Goal: Transaction & Acquisition: Purchase product/service

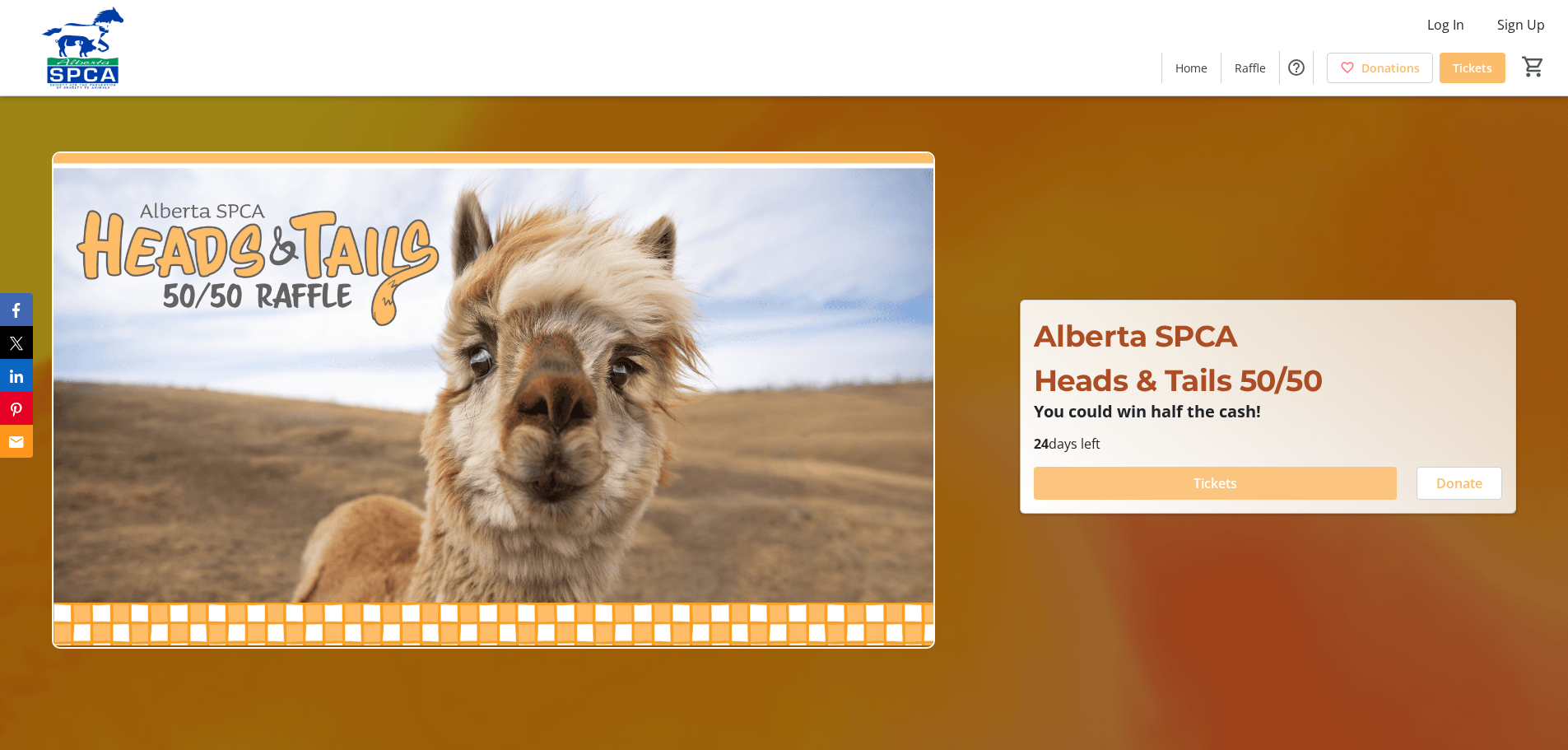
click at [1185, 476] on span at bounding box center [1216, 483] width 363 height 40
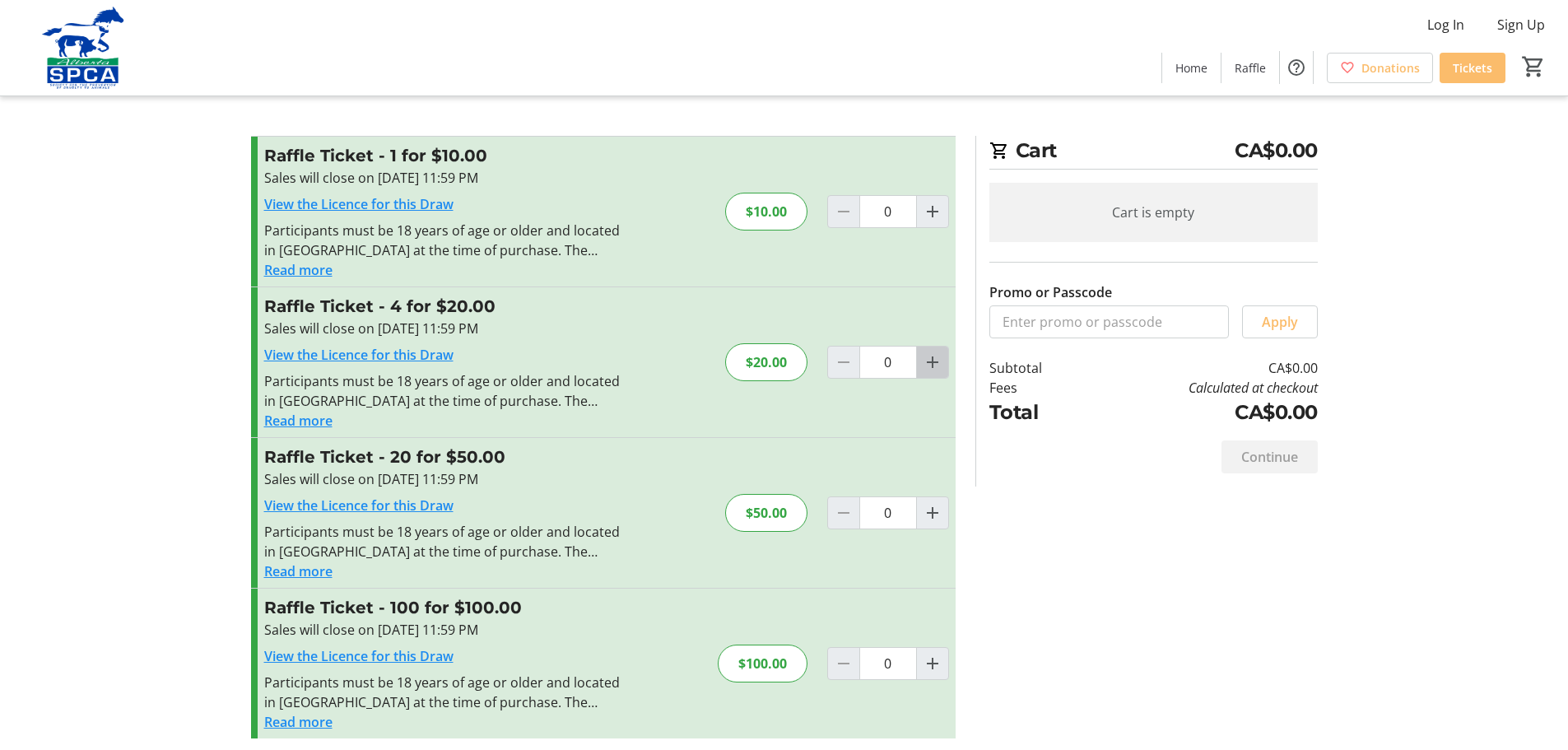
click at [934, 364] on mat-icon "Increment by one" at bounding box center [932, 362] width 20 height 20
type input "1"
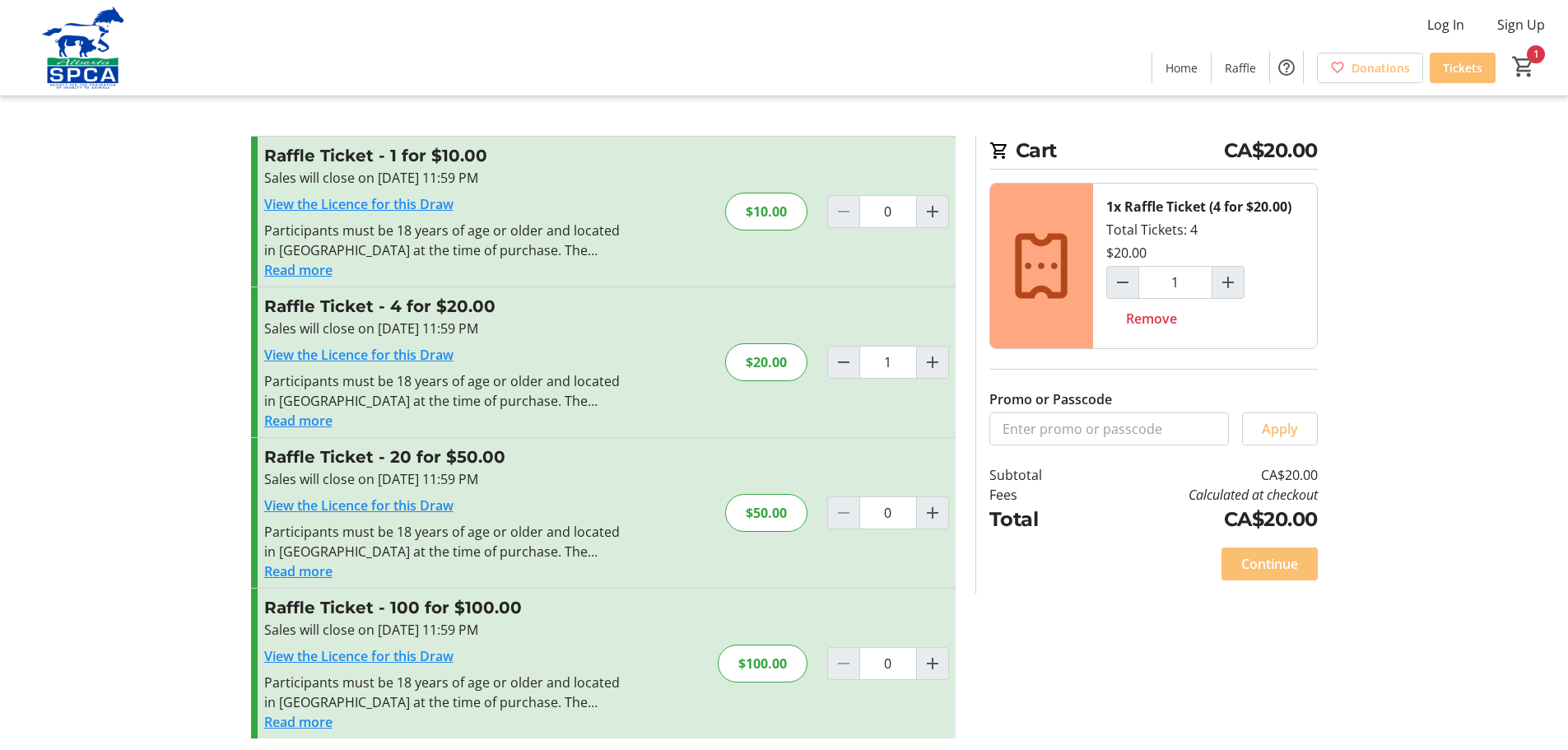
click at [1273, 558] on span "Continue" at bounding box center [1269, 564] width 57 height 20
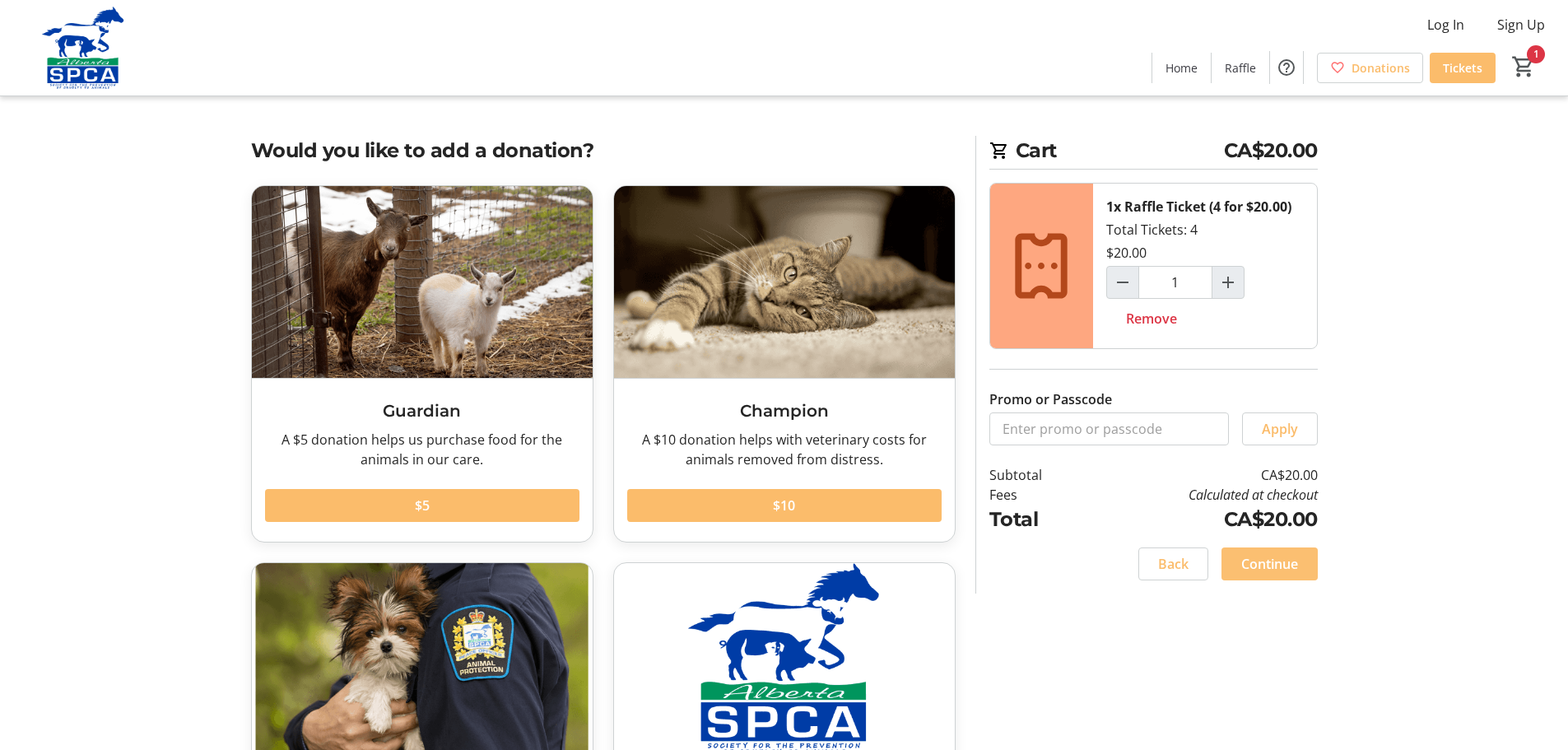
click at [1273, 558] on span "Continue" at bounding box center [1269, 564] width 57 height 20
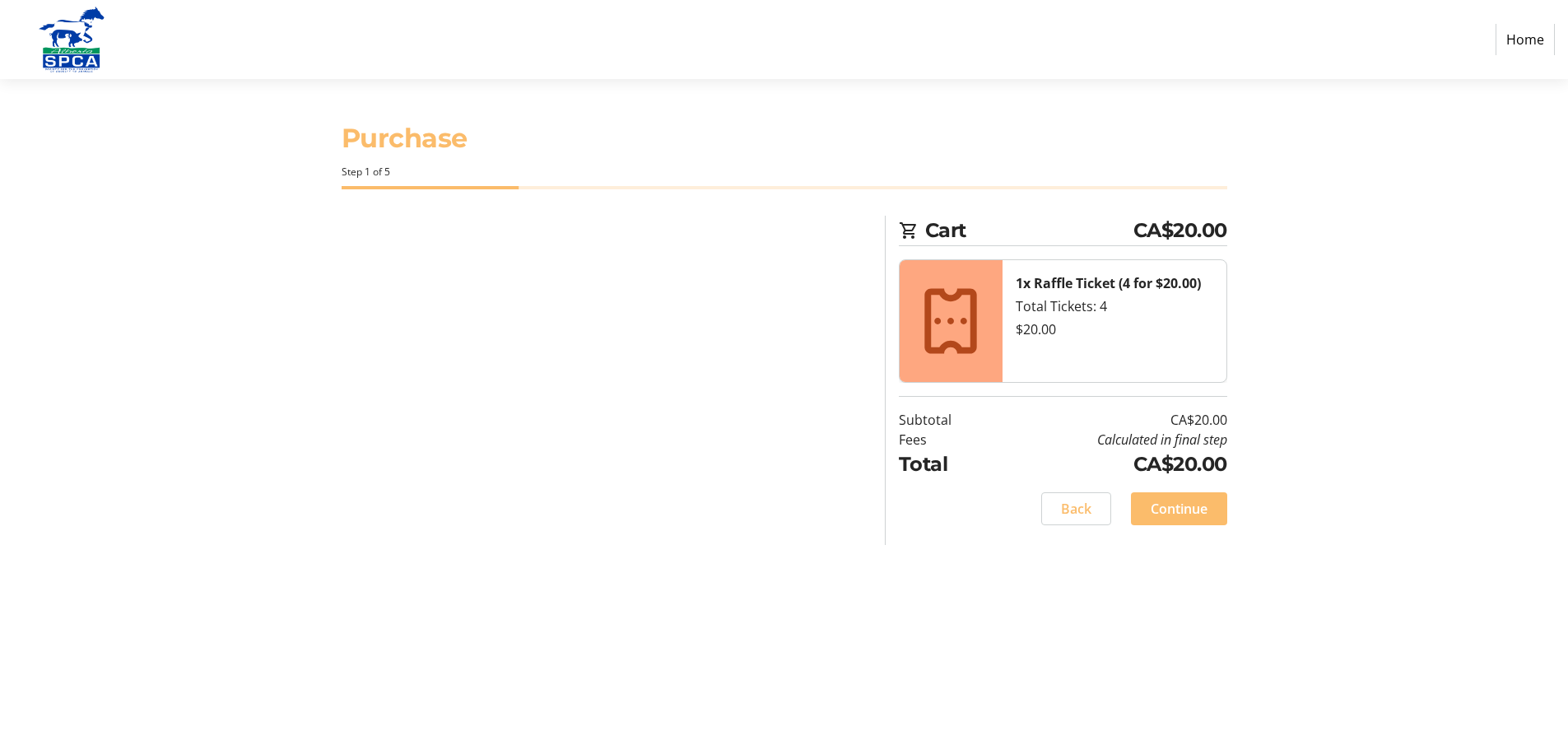
select select "CA"
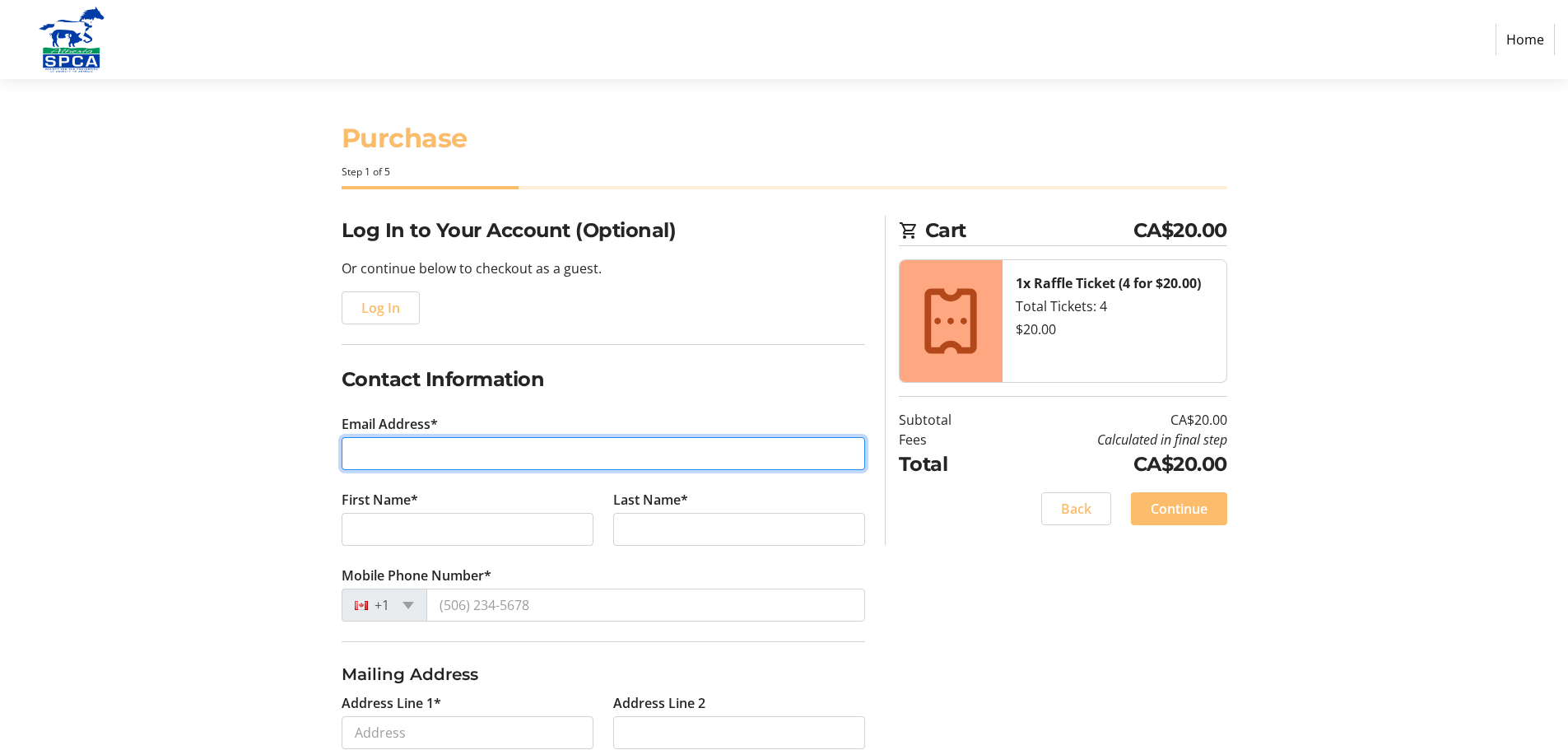
click at [405, 448] on input "Email Address*" at bounding box center [603, 454] width 524 height 33
type input "[EMAIL_ADDRESS][DOMAIN_NAME]"
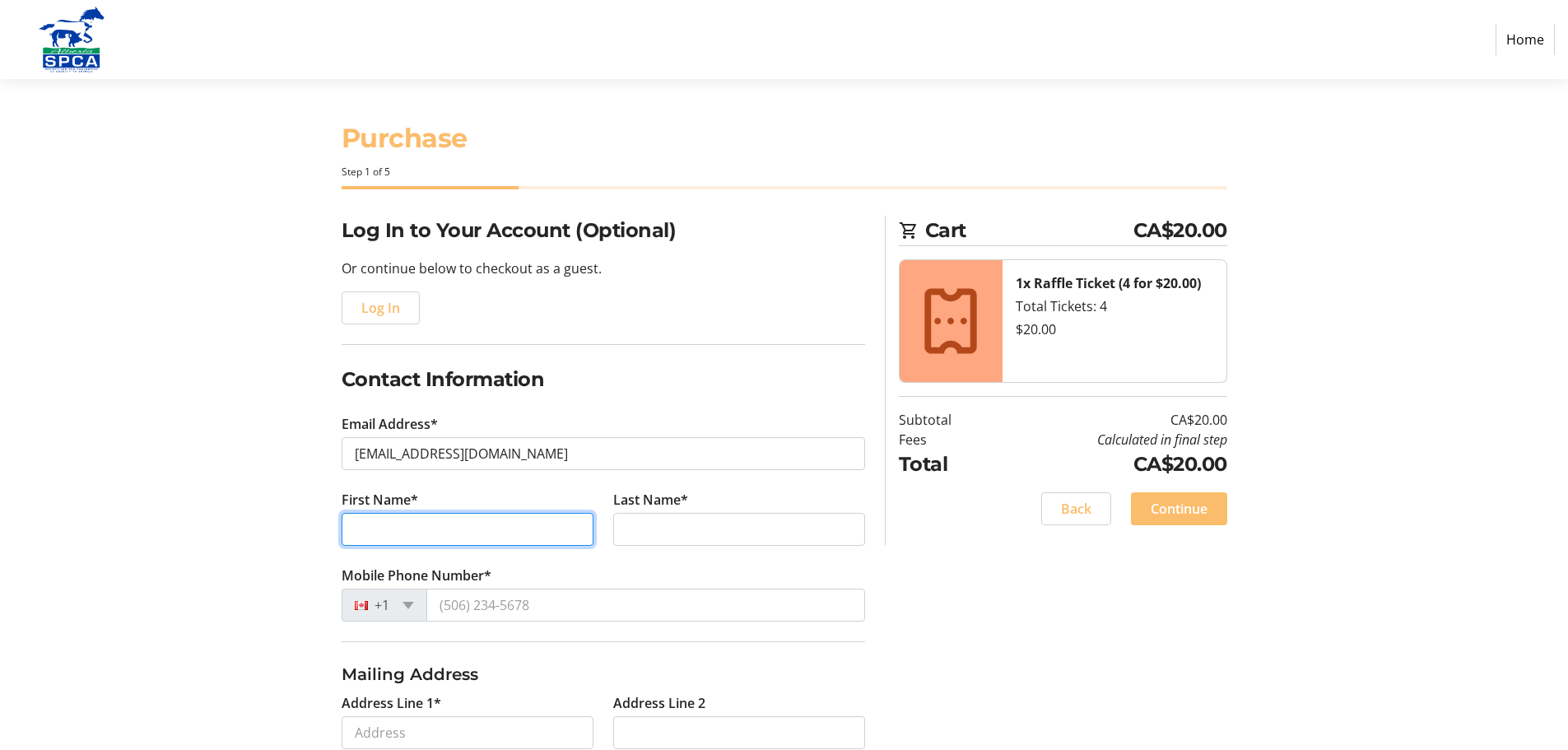
type input "[PERSON_NAME]"
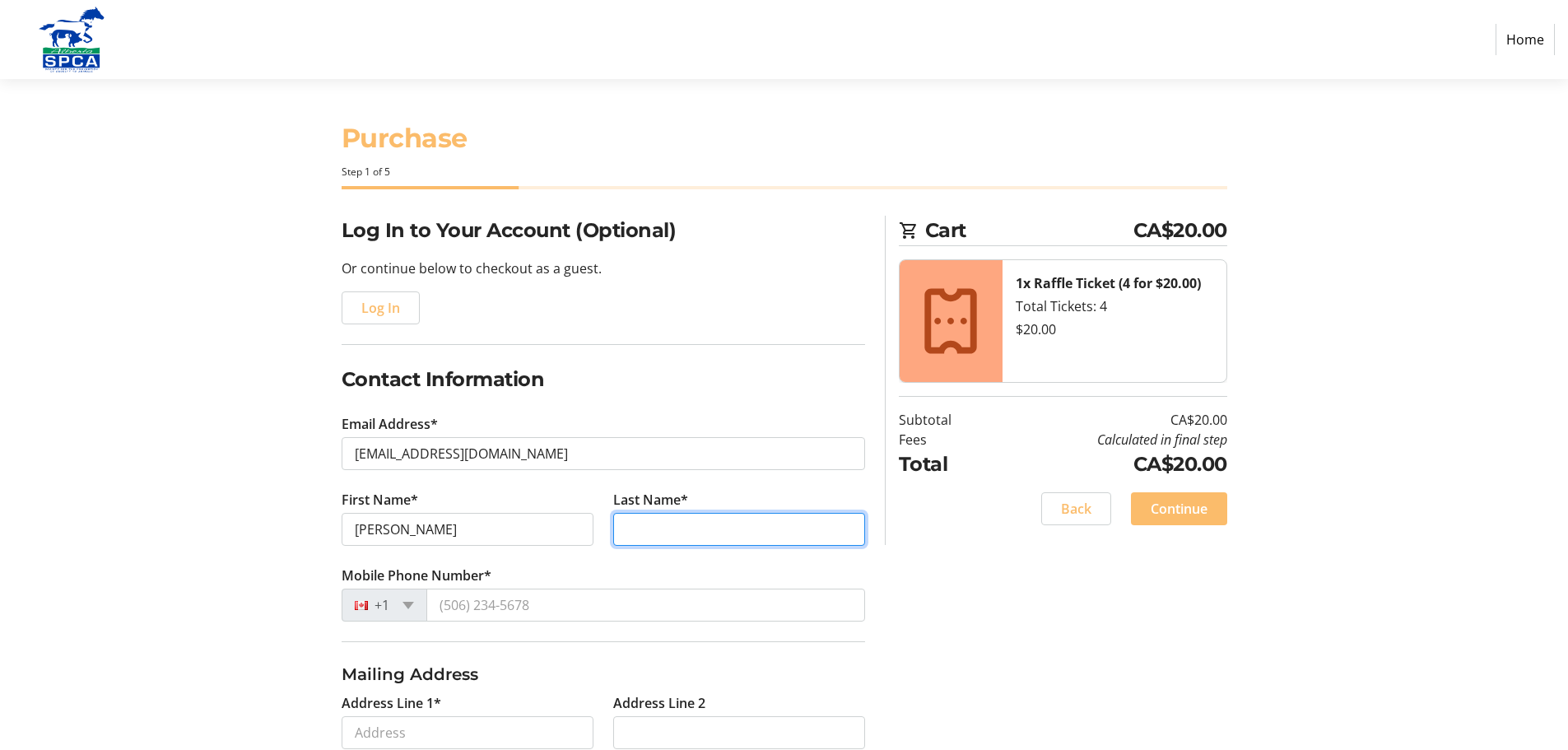
type input "[PERSON_NAME]"
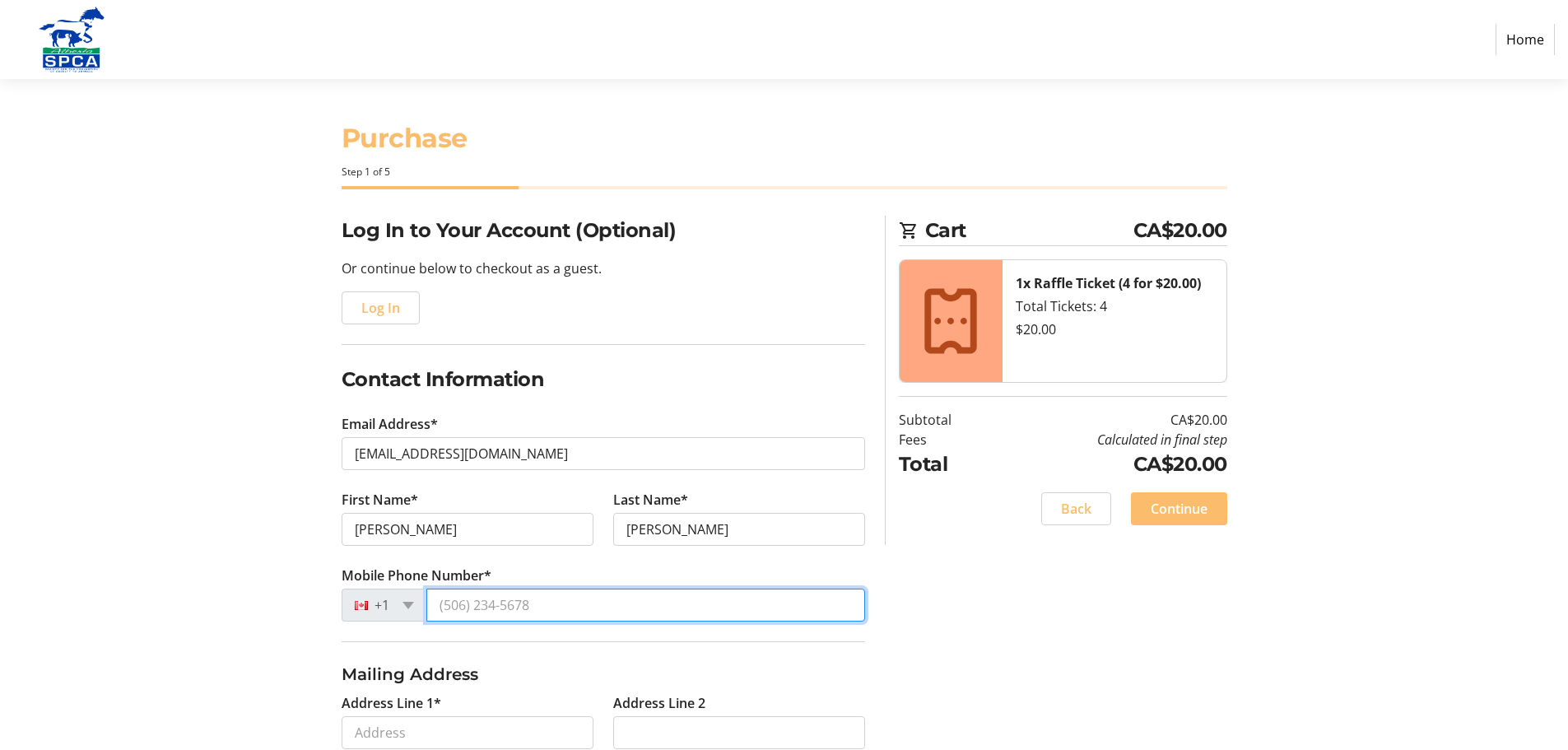
type input "[PHONE_NUMBER]"
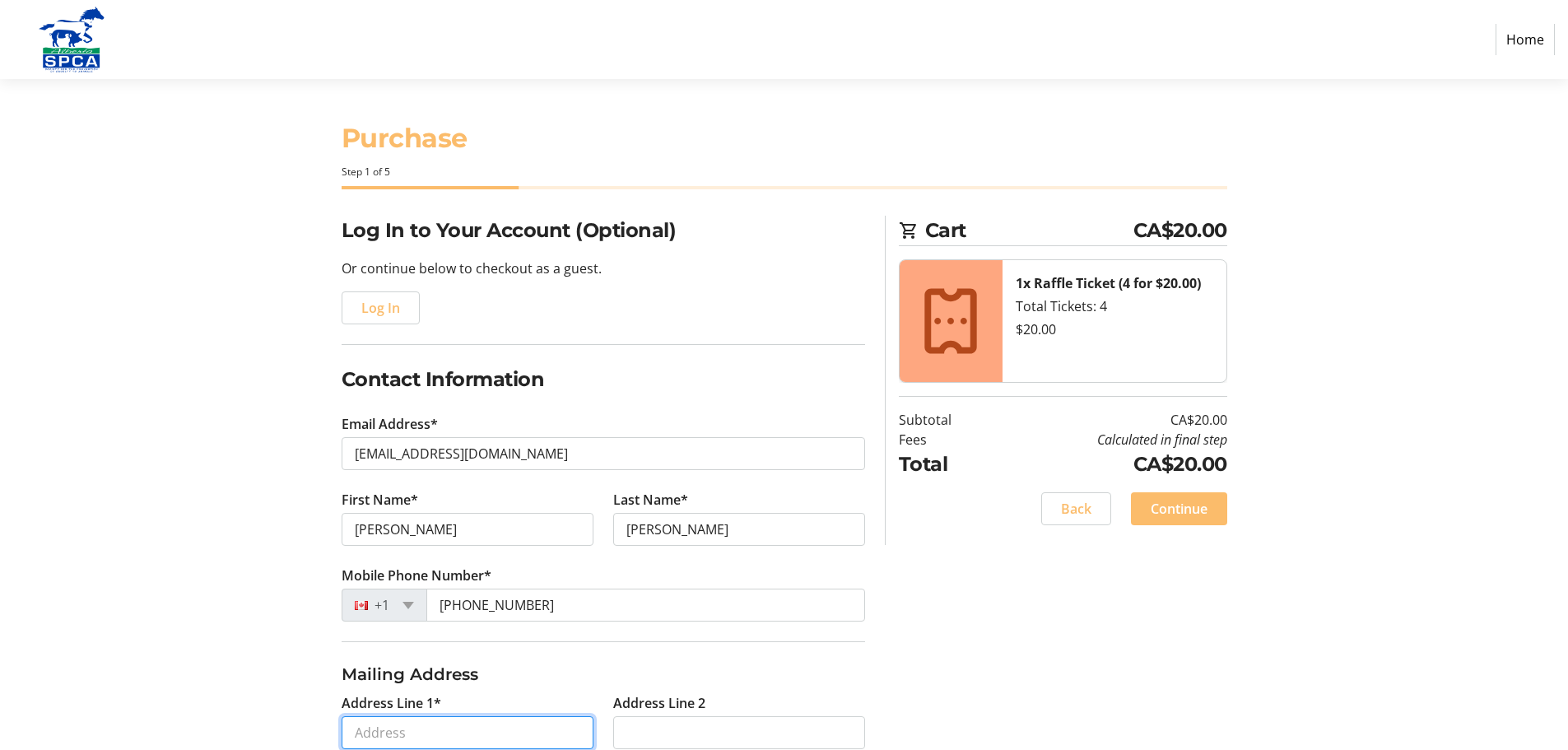
type input "[STREET_ADDRESS]"
type input "[GEOGRAPHIC_DATA]"
select select "AB"
type input "T8V 5C2"
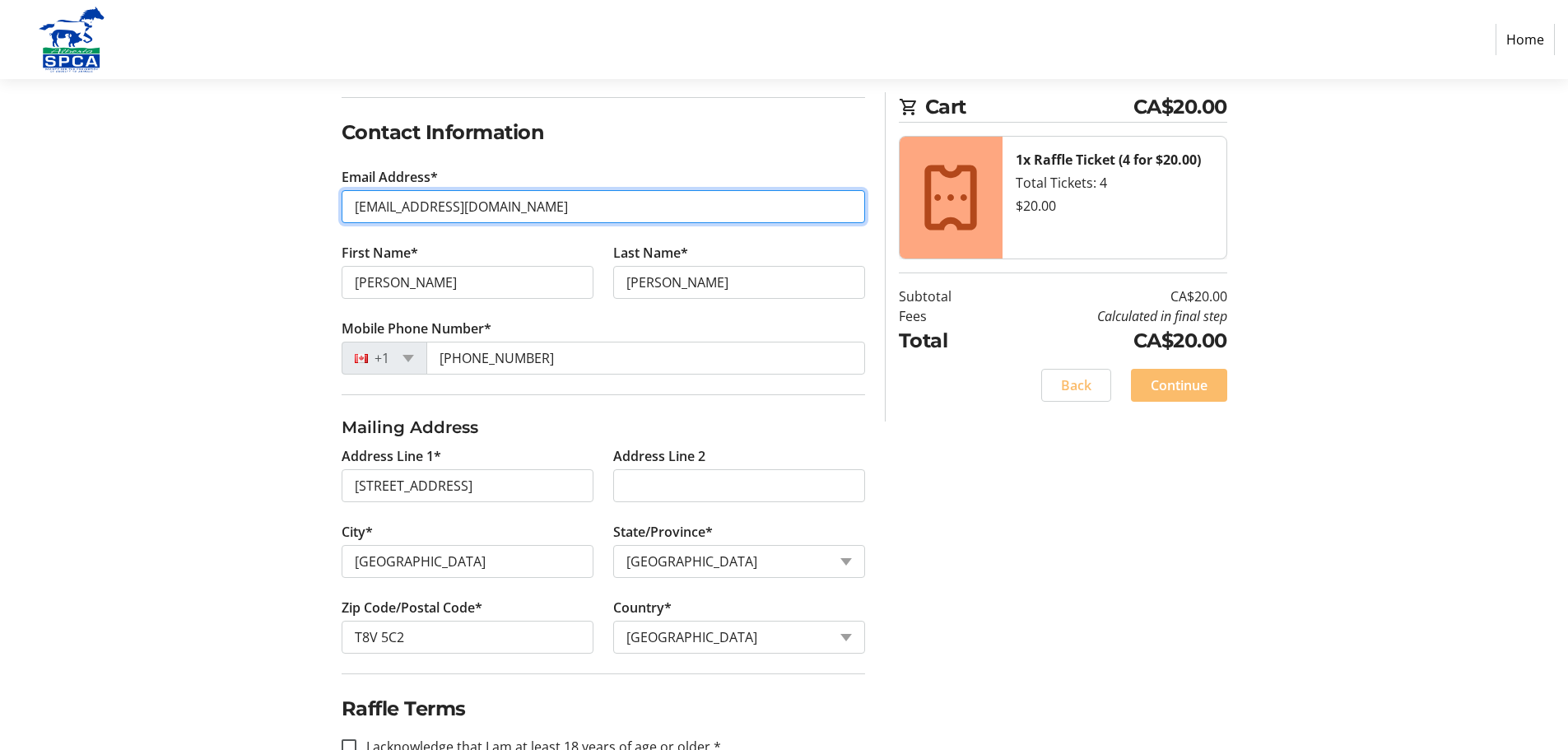
scroll to position [293, 0]
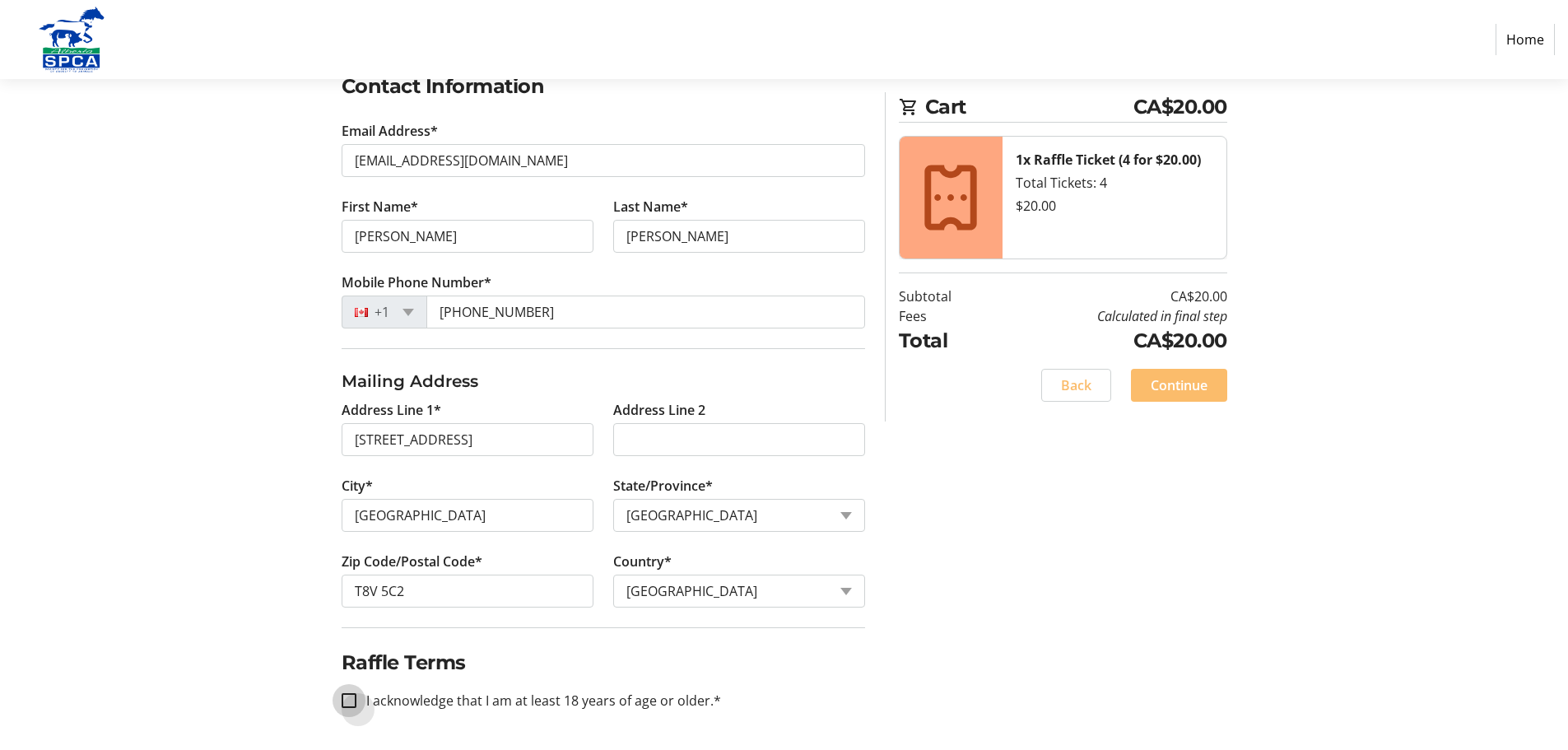
click at [350, 701] on input "I acknowledge that I am at least 18 years of age or older.*" at bounding box center [348, 701] width 14 height 14
checkbox input "true"
click at [1181, 388] on span "Continue" at bounding box center [1179, 385] width 57 height 20
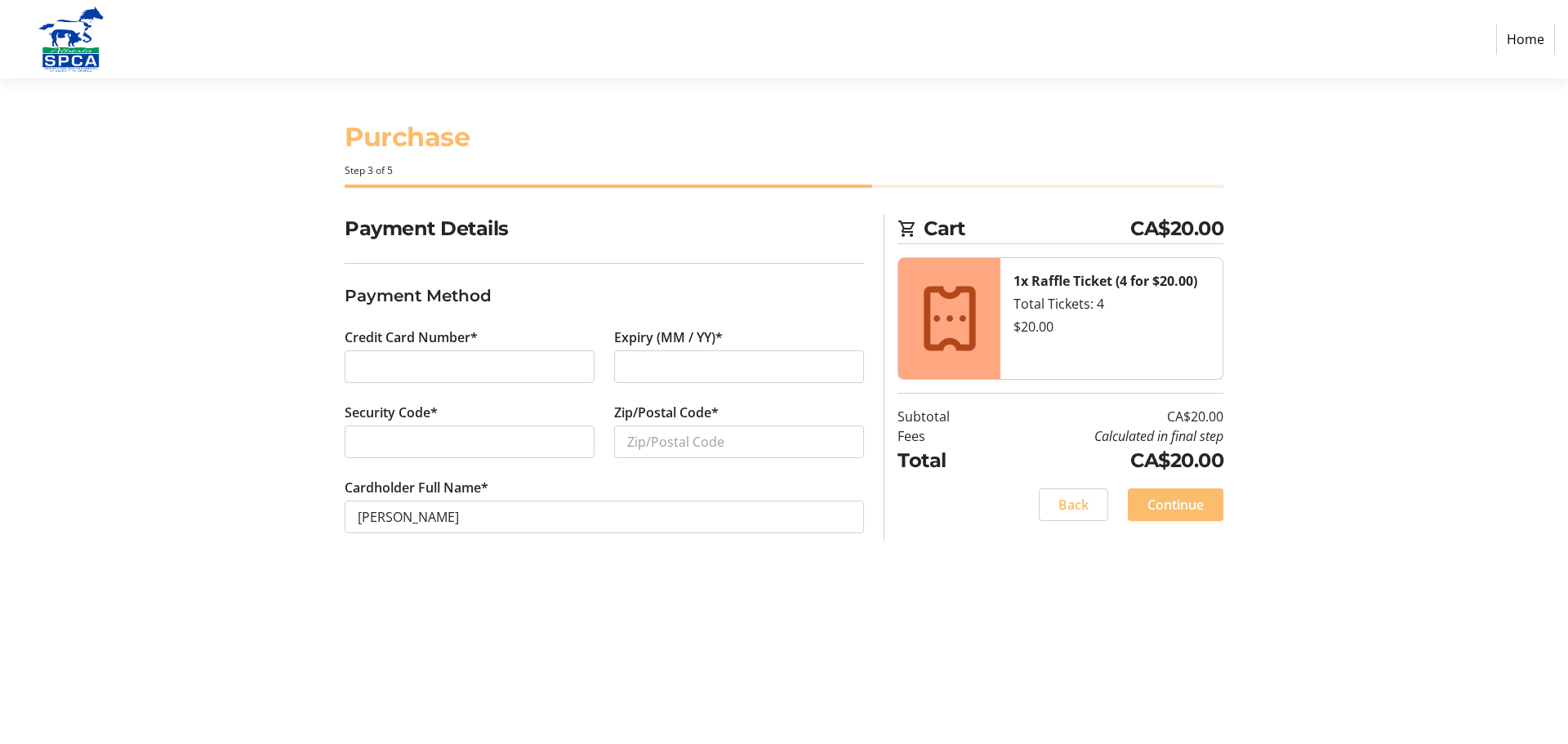
click at [621, 361] on div at bounding box center [739, 367] width 250 height 33
click at [636, 439] on input "Zip/Postal Code*" at bounding box center [739, 442] width 250 height 33
type input "T8V 5C2"
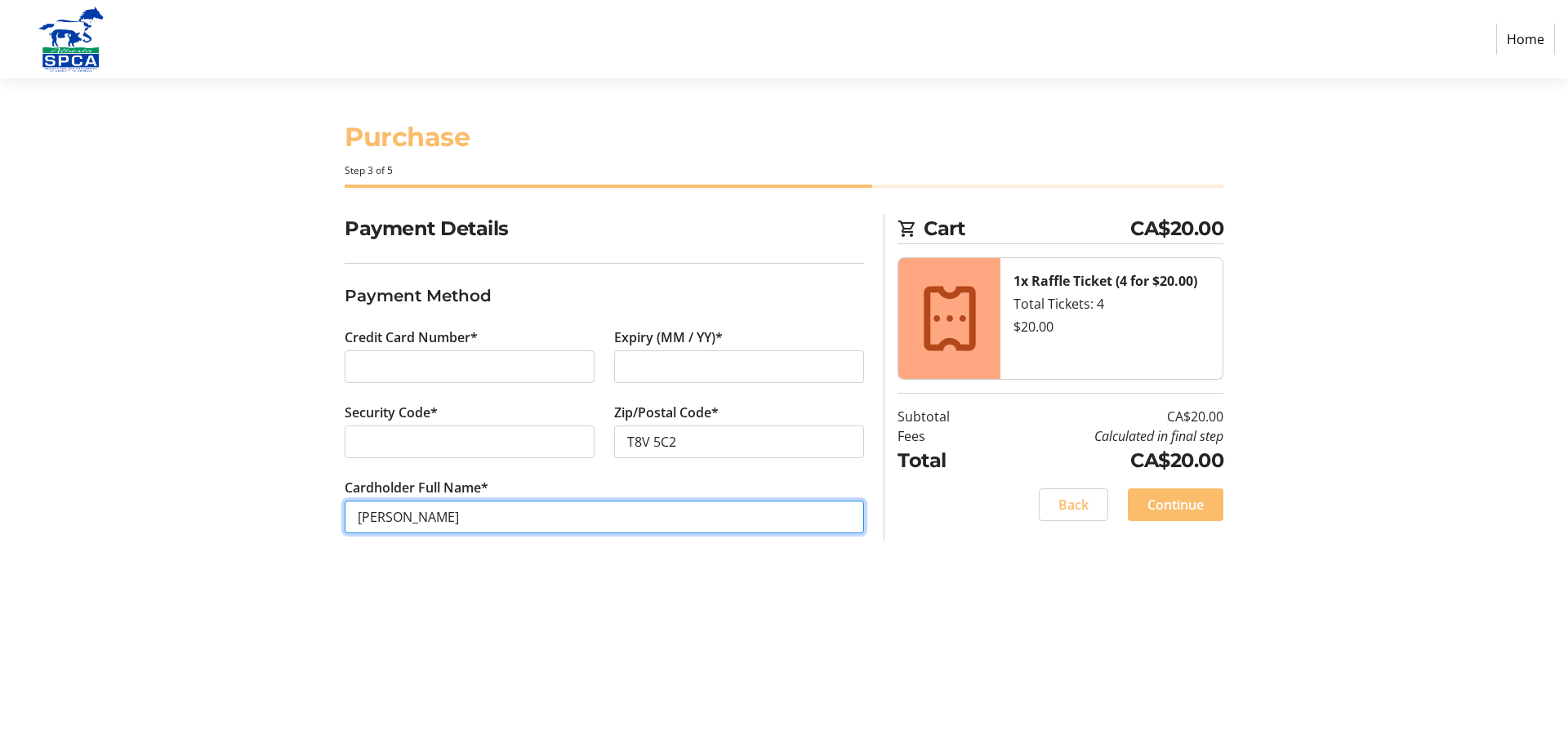
click at [386, 517] on input "[PERSON_NAME]" at bounding box center [604, 517] width 520 height 33
type input "[PERSON_NAME]"
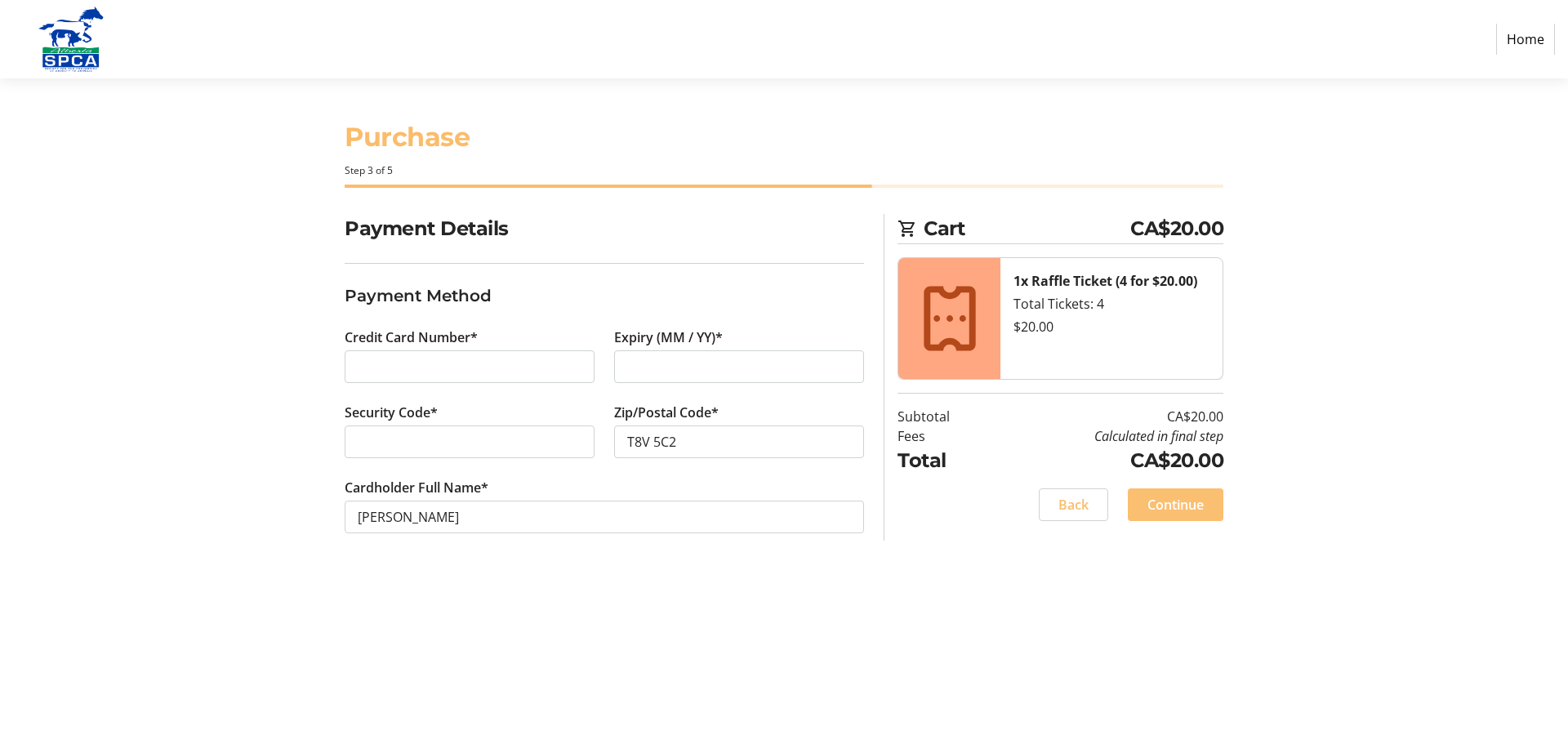
click at [1181, 499] on span "Continue" at bounding box center [1176, 505] width 56 height 19
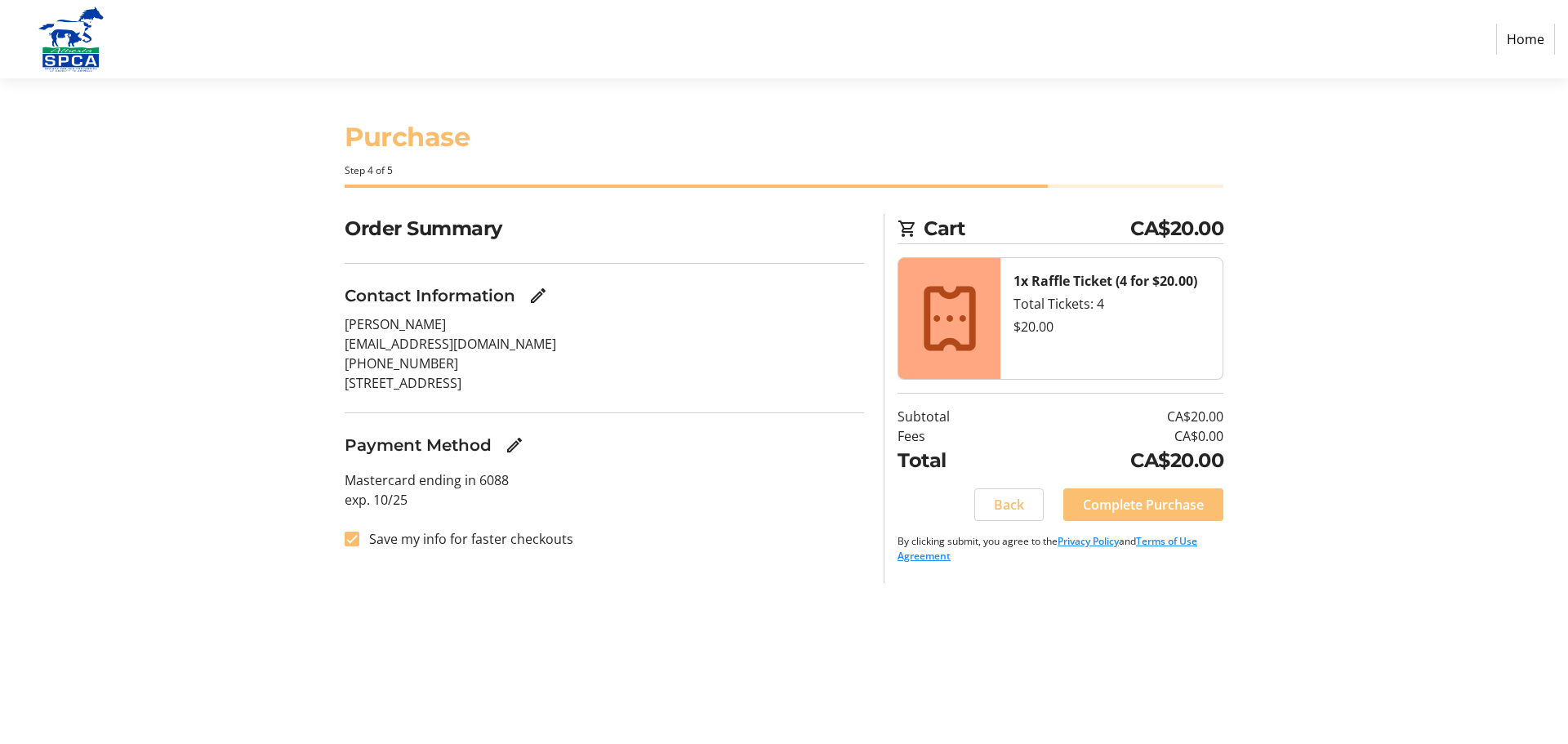
click at [1187, 499] on span "Complete Purchase" at bounding box center [1144, 505] width 121 height 19
